Goal: Find specific page/section: Find specific page/section

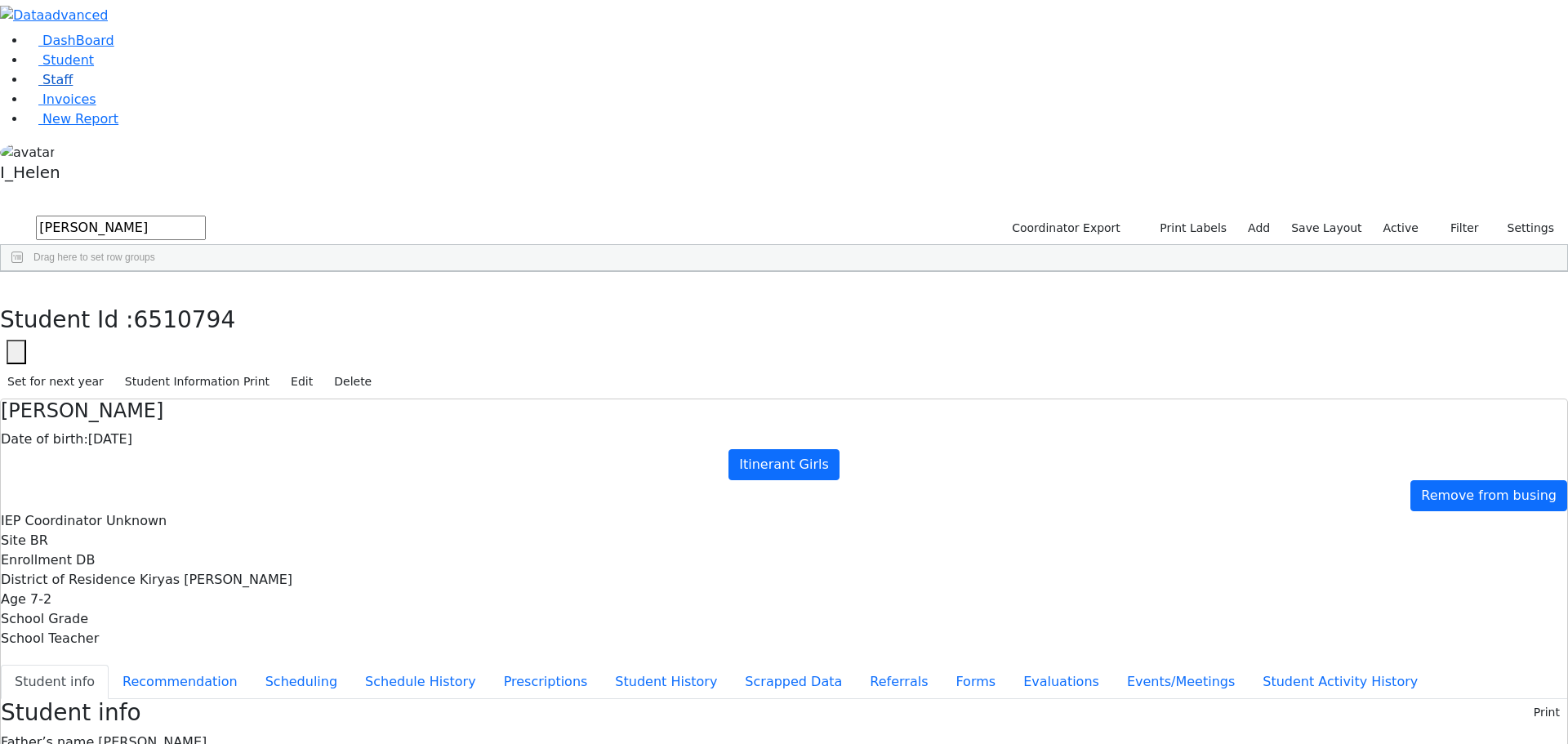
click at [52, 87] on span "Staff" at bounding box center [57, 79] width 30 height 15
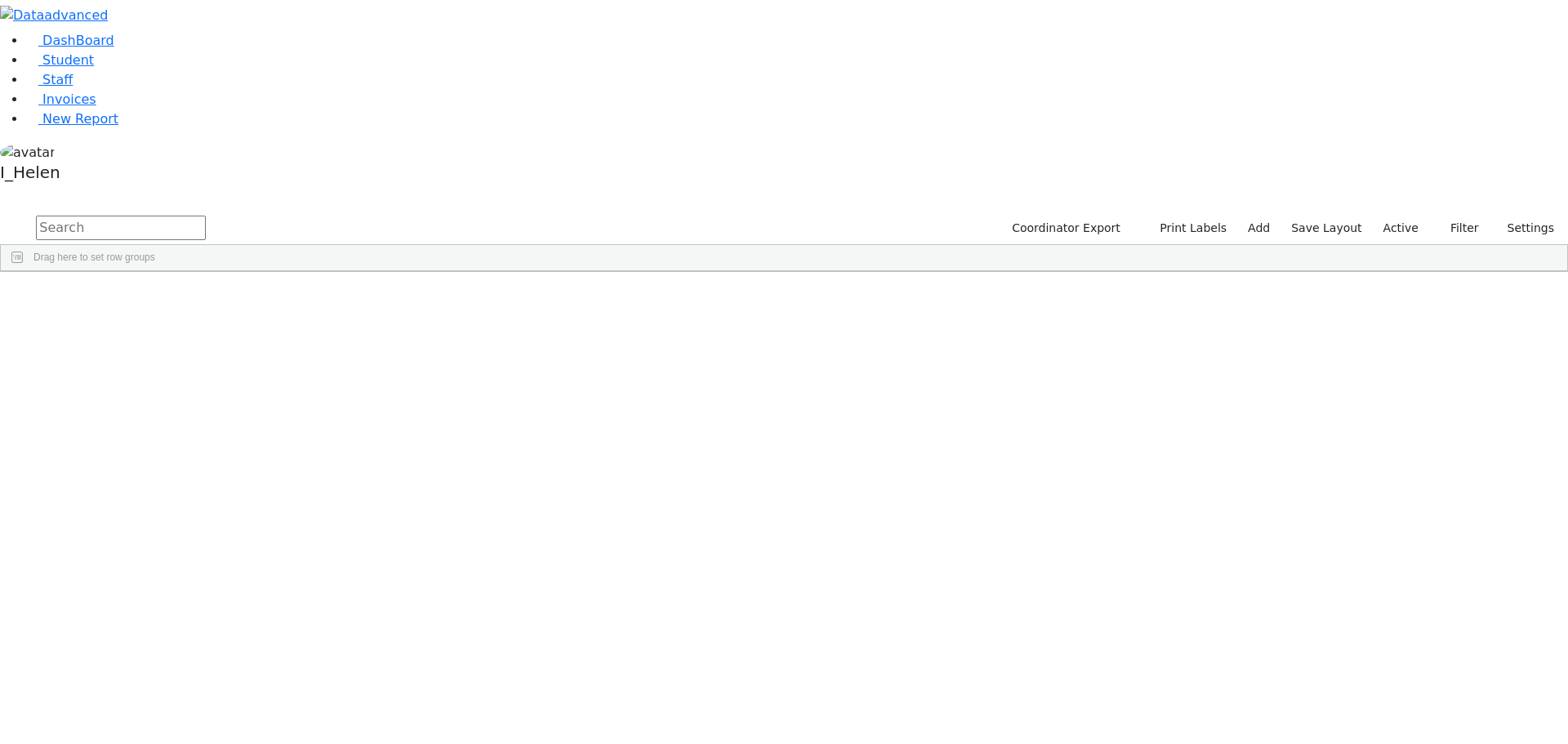
click at [206, 216] on input "text" at bounding box center [120, 227] width 170 height 25
click at [0, 213] on button "submit" at bounding box center [15, 228] width 32 height 31
click at [194, 298] on div "[PERSON_NAME]" at bounding box center [146, 309] width 96 height 23
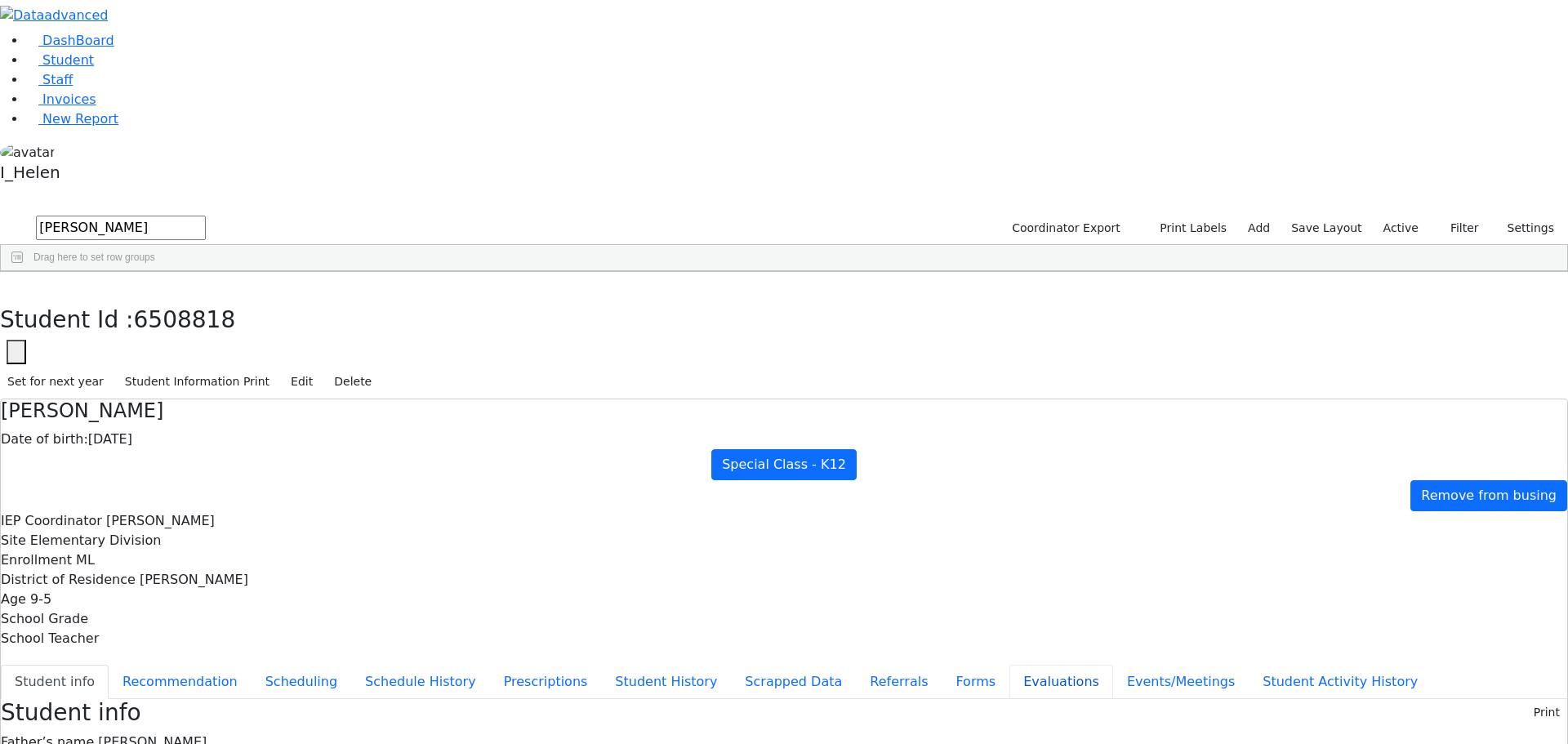
click at [1009, 665] on button "Evaluations" at bounding box center [1061, 682] width 104 height 35
click at [24, 272] on button "button" at bounding box center [12, 289] width 24 height 35
drag, startPoint x: 283, startPoint y: 62, endPoint x: 202, endPoint y: 74, distance: 81.9
click at [202, 213] on form "[PERSON_NAME]" at bounding box center [103, 228] width 206 height 31
type input "[PERSON_NAME]"
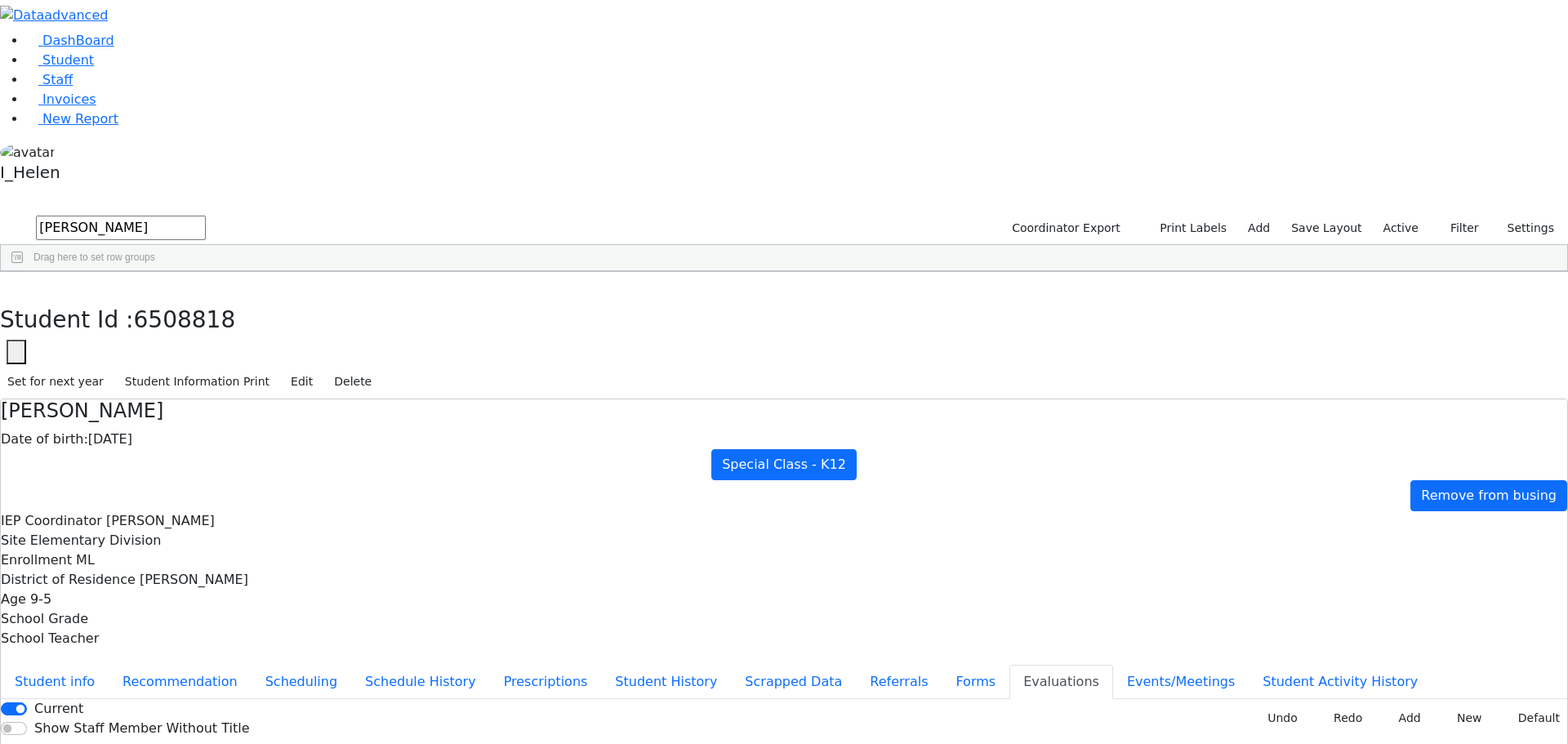
click at [0, 213] on button "submit" at bounding box center [15, 228] width 32 height 31
drag, startPoint x: 1470, startPoint y: 60, endPoint x: 1454, endPoint y: 60, distance: 16.0
click at [1469, 216] on button "Filter" at bounding box center [1458, 228] width 57 height 25
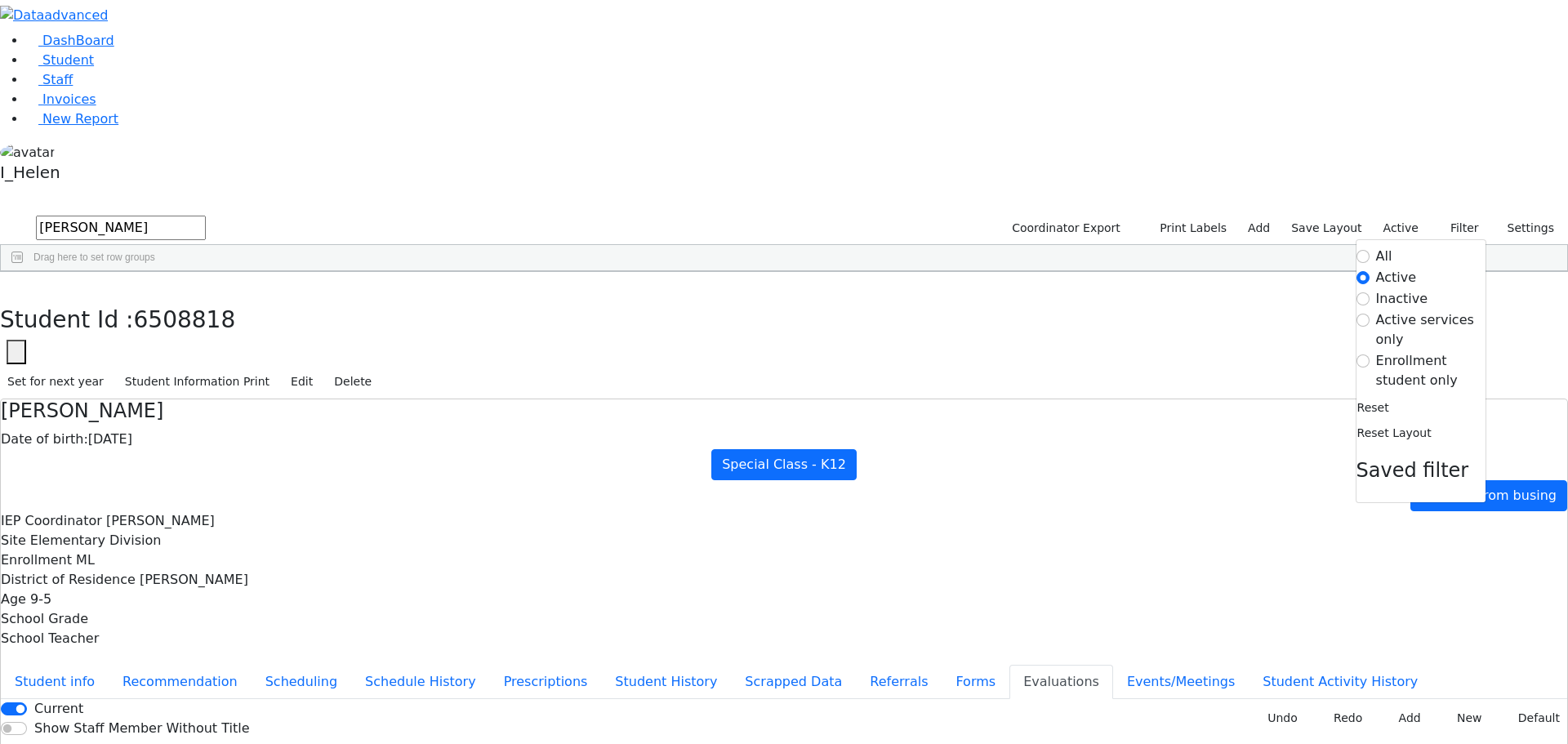
click at [1376, 351] on label "Enrollment student only" at bounding box center [1431, 370] width 109 height 39
click at [1370, 355] on input "Enrollment student only" at bounding box center [1363, 361] width 13 height 13
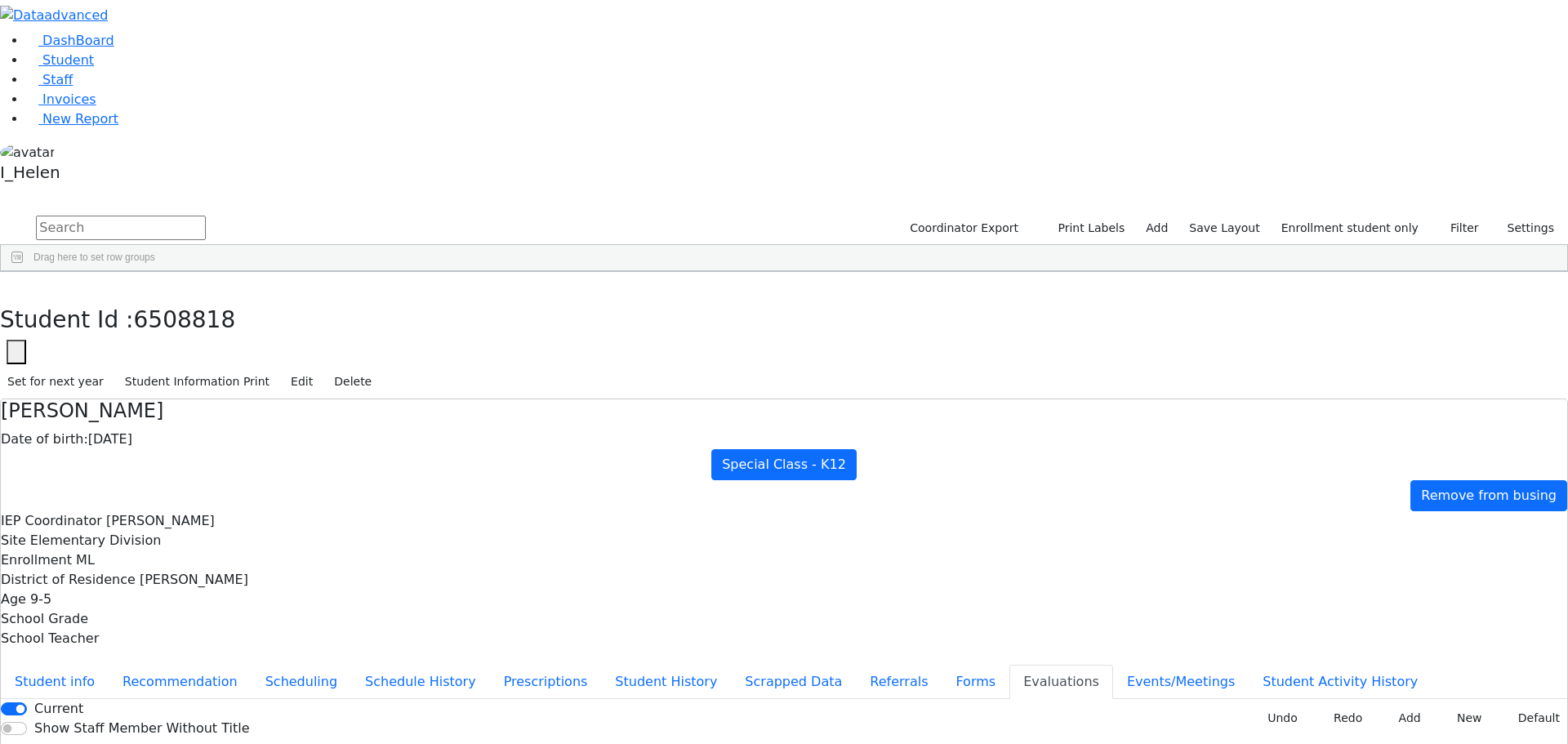
click at [188, 412] on div "[PERSON_NAME]" at bounding box center [140, 423] width 96 height 23
click at [24, 272] on button "button" at bounding box center [12, 289] width 24 height 35
click at [194, 595] on div "[PERSON_NAME]" at bounding box center [146, 606] width 96 height 23
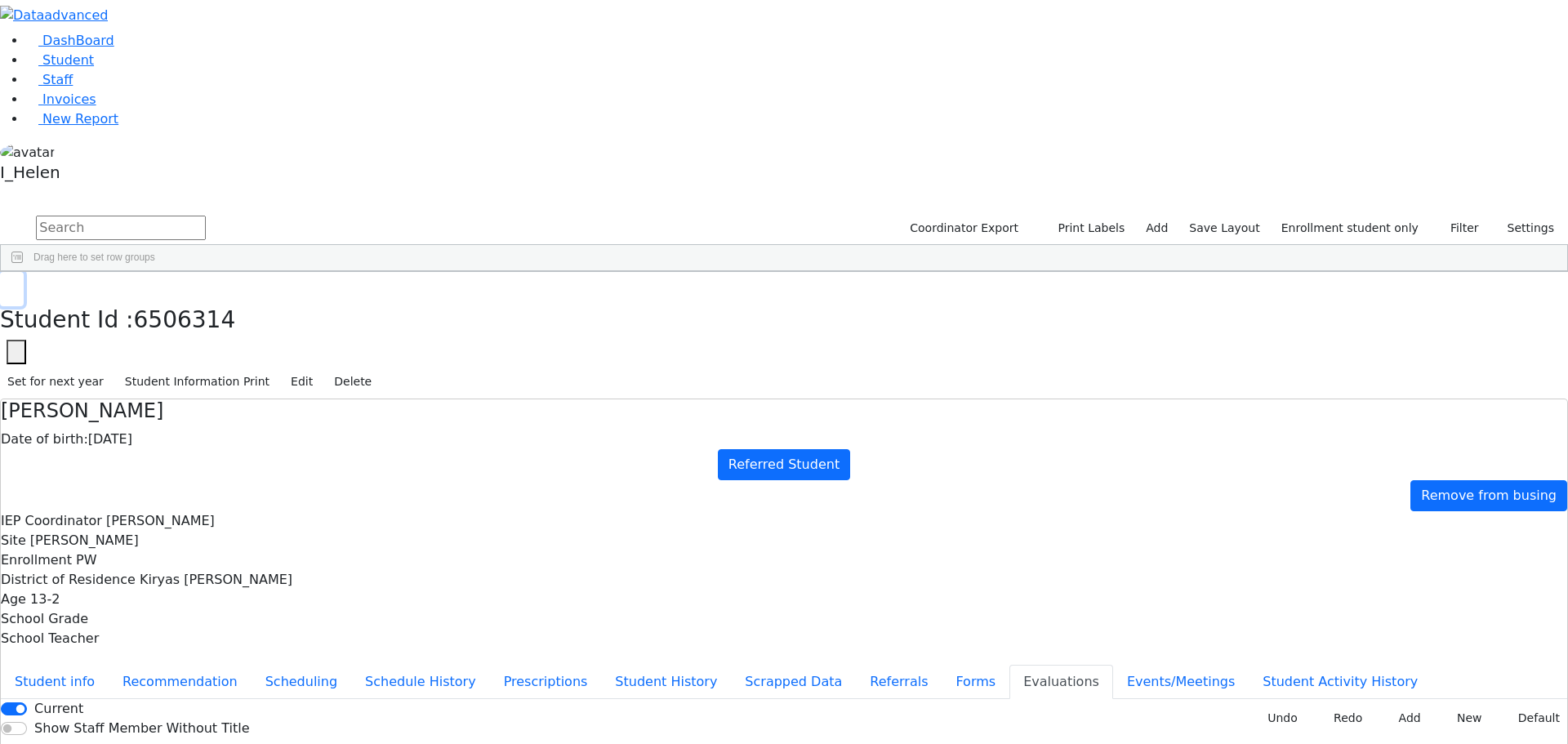
click at [16, 284] on icon "button" at bounding box center [12, 288] width 9 height 10
click at [311, 6] on div "DashBoard Student Staff Invoices New Report 31" at bounding box center [784, 402] width 1568 height 804
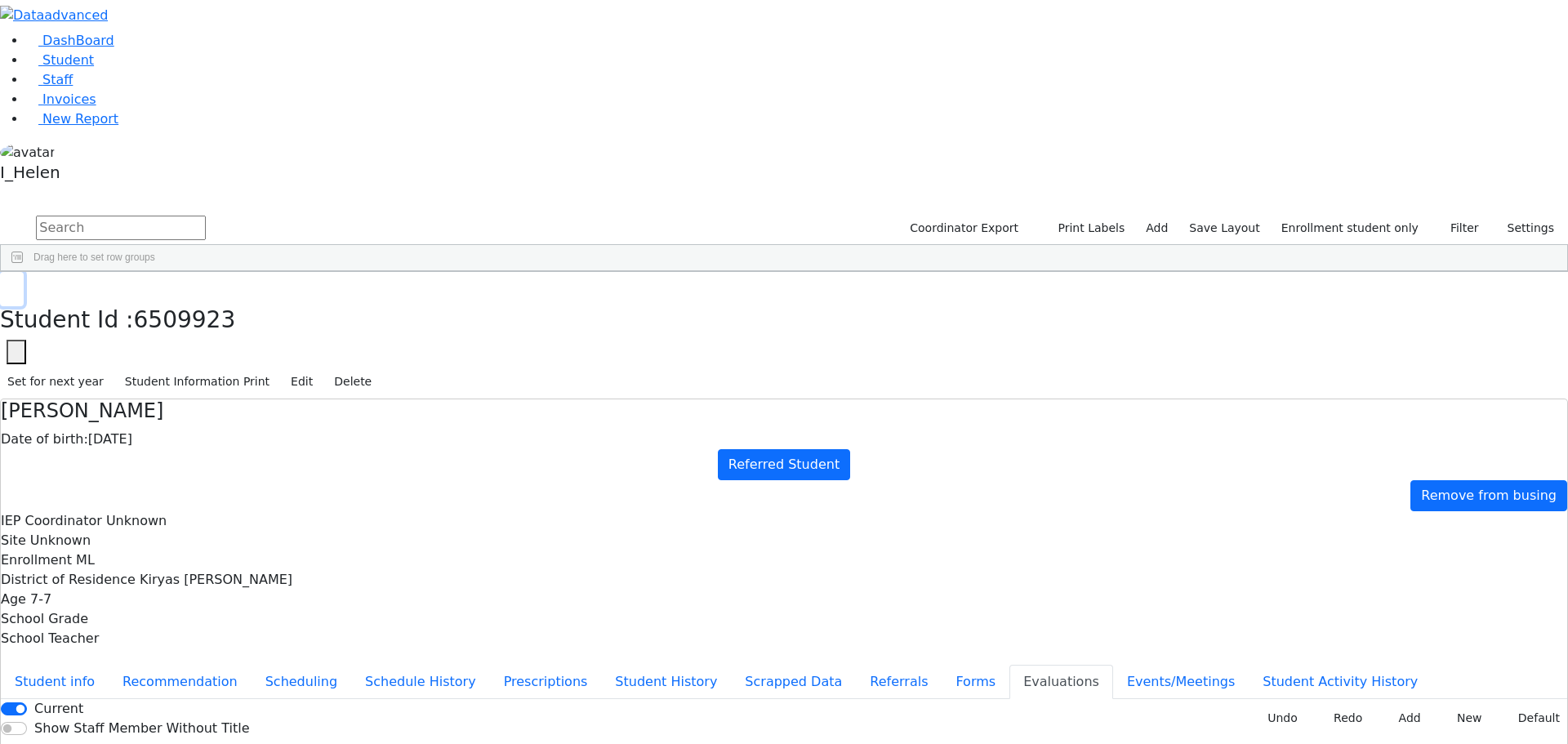
click at [24, 272] on button "button" at bounding box center [12, 289] width 24 height 35
click at [194, 468] on div "[PERSON_NAME]" at bounding box center [146, 479] width 96 height 23
click at [108, 665] on button "Student info" at bounding box center [55, 682] width 107 height 35
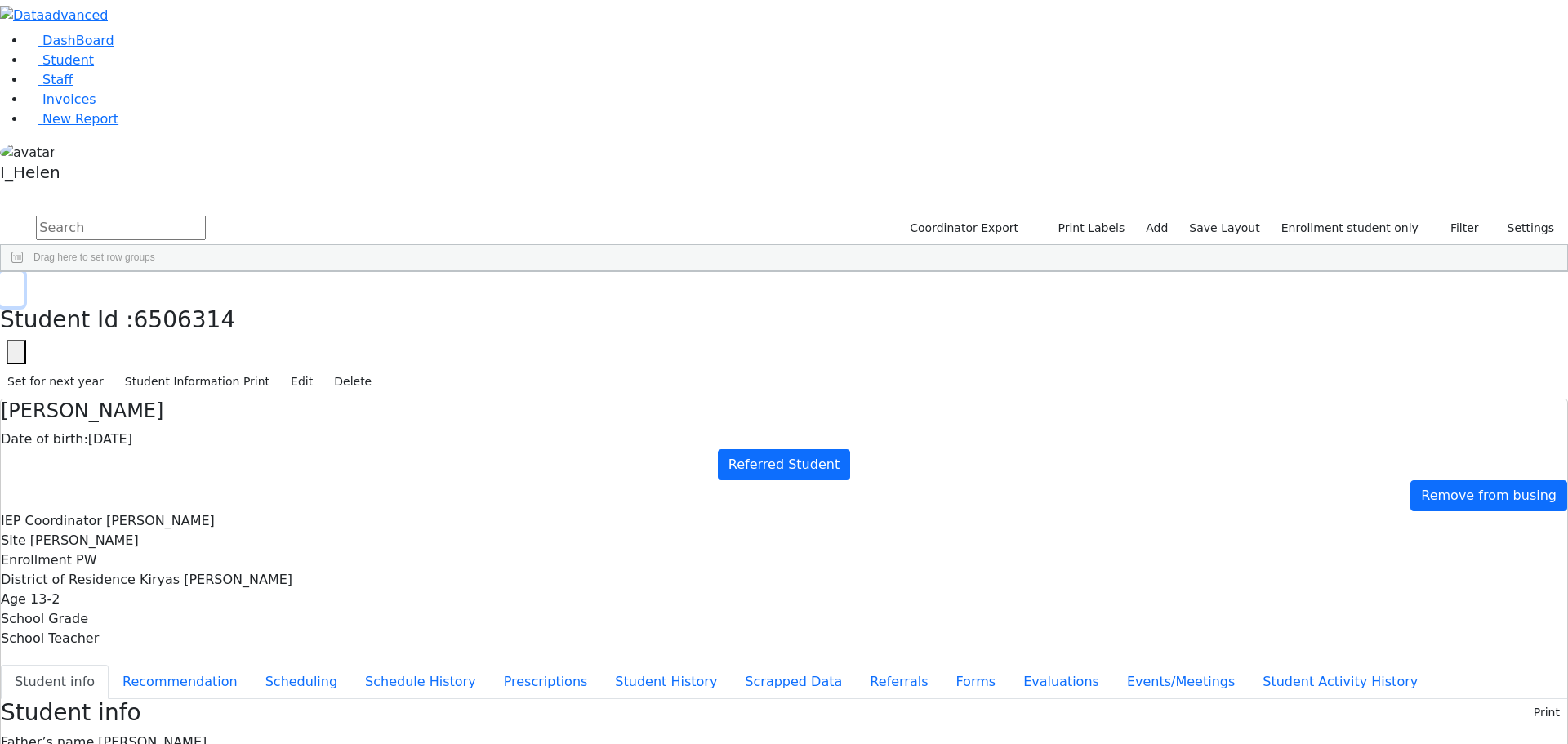
click at [16, 284] on icon "button" at bounding box center [12, 288] width 9 height 10
